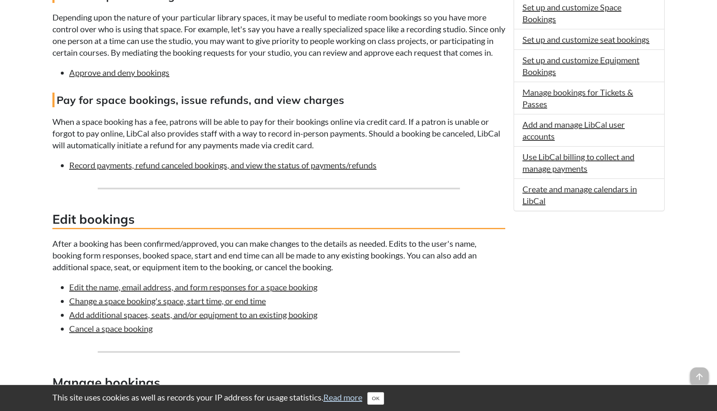
scroll to position [457, 0]
drag, startPoint x: 554, startPoint y: 191, endPoint x: 448, endPoint y: 92, distance: 144.8
click at [0, 0] on body "This site uses cookies as well as records your IP address for usage statistics.…" at bounding box center [358, 123] width 717 height 1160
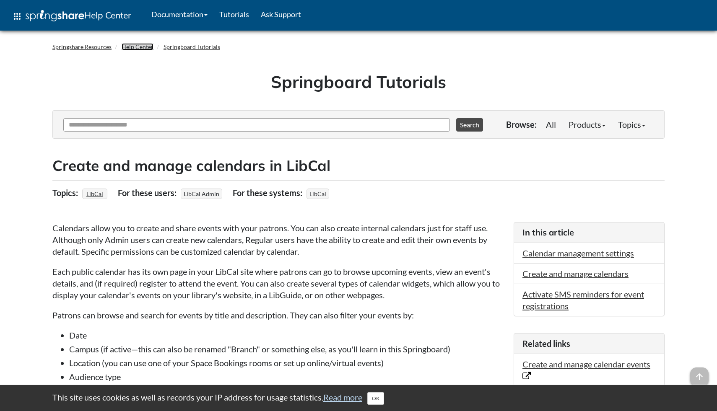
click at [133, 44] on link "Help Center" at bounding box center [138, 46] width 32 height 7
